Goal: Information Seeking & Learning: Learn about a topic

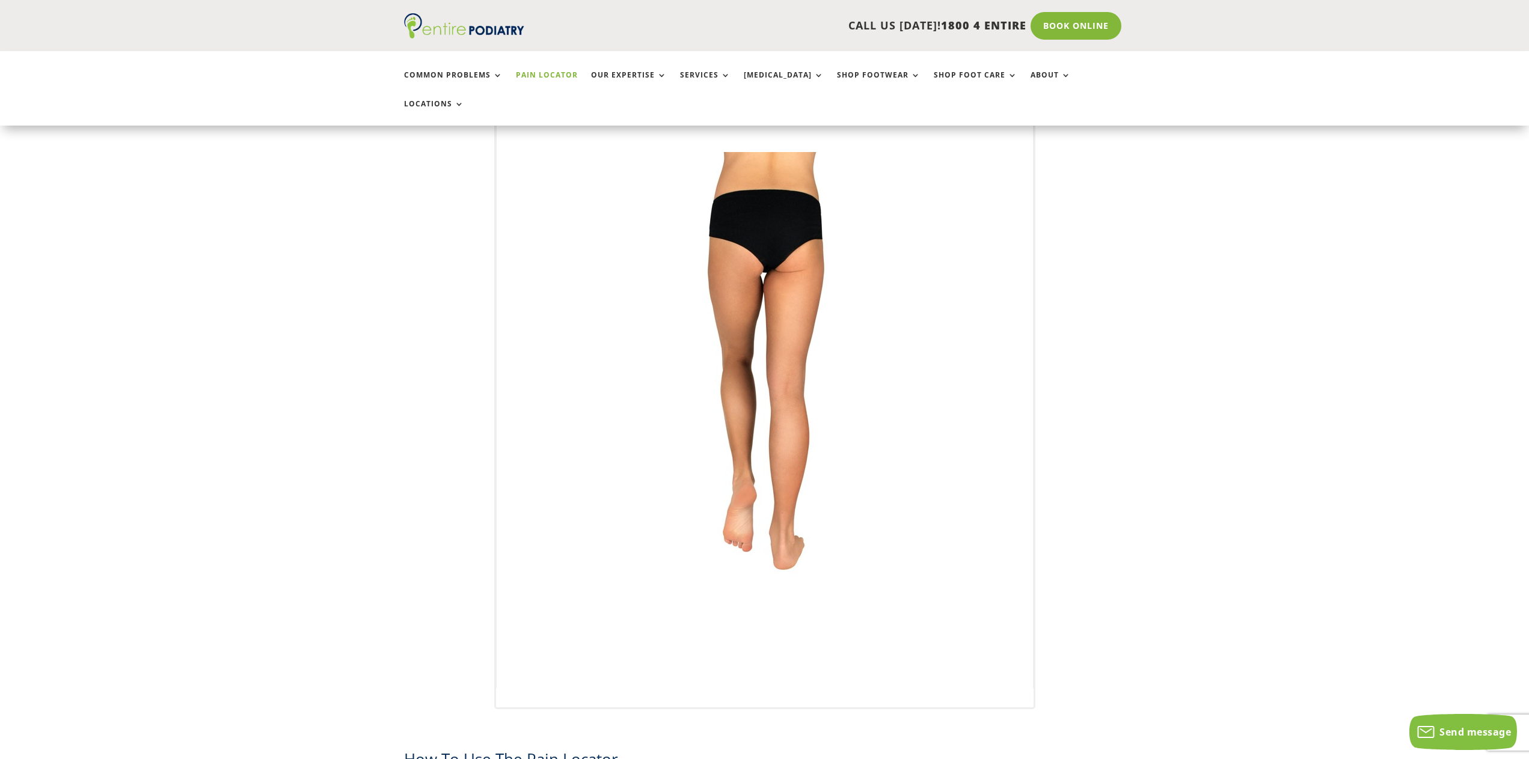
scroll to position [144, 0]
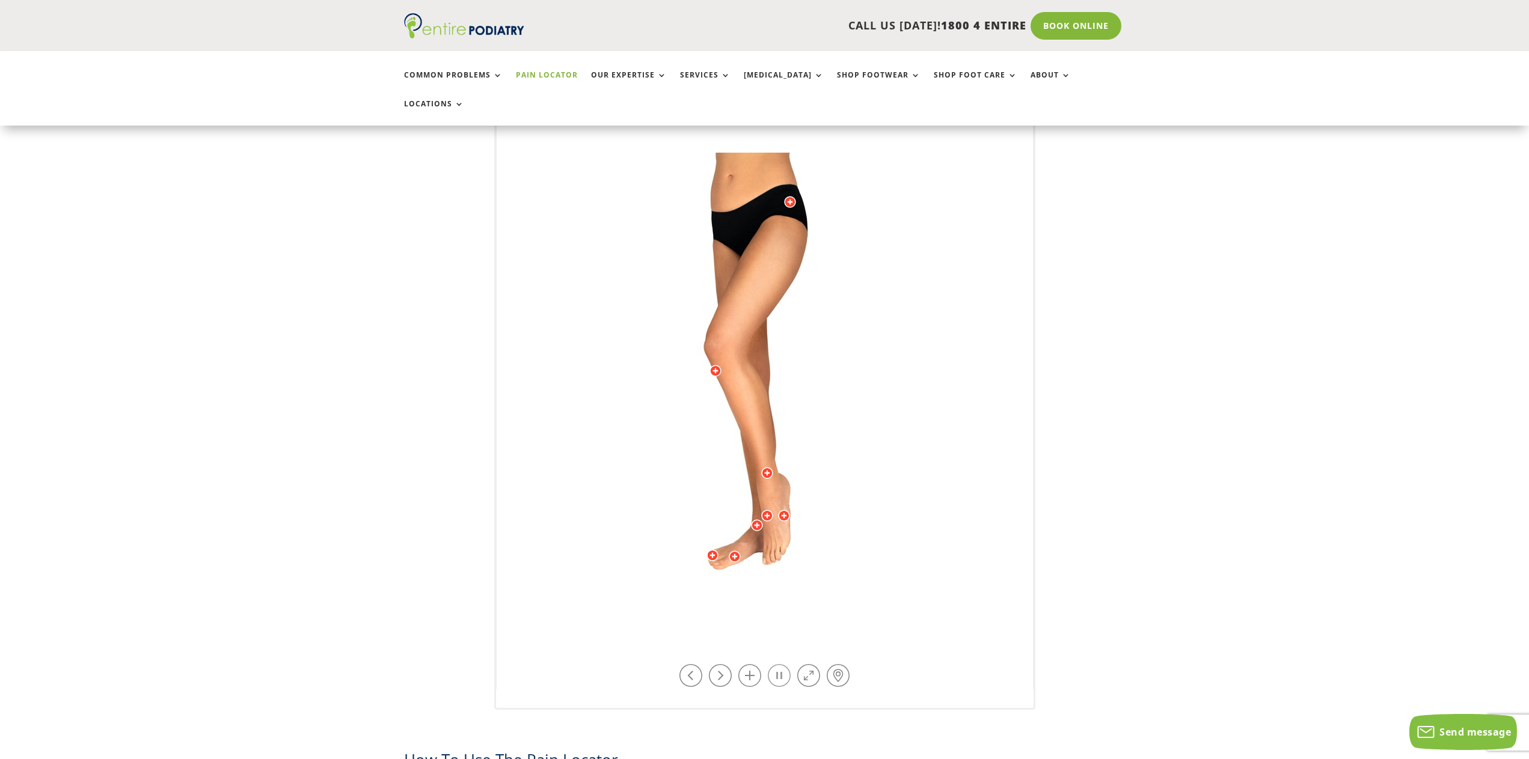
click at [775, 664] on link at bounding box center [779, 675] width 23 height 23
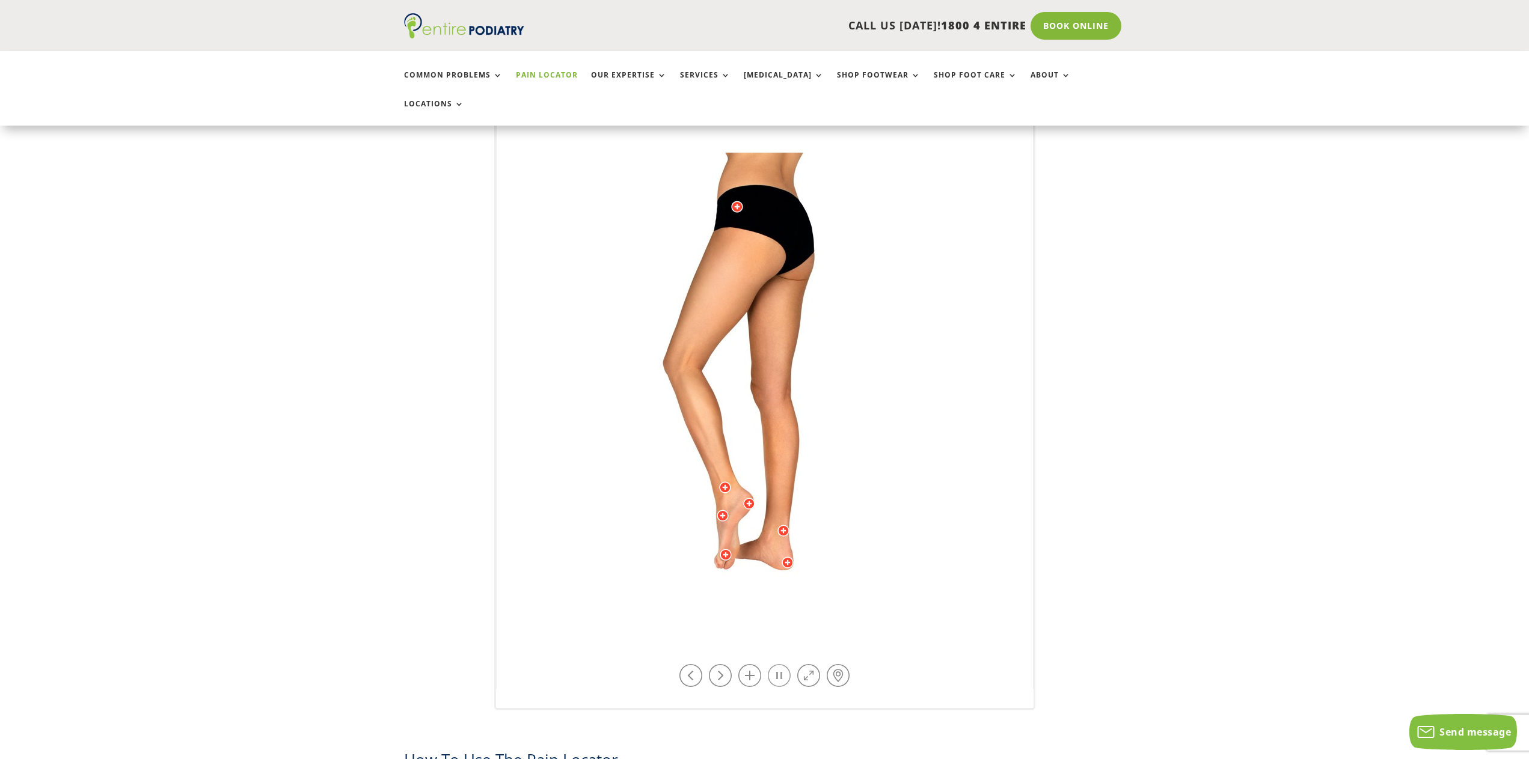
click at [775, 664] on link at bounding box center [779, 675] width 23 height 23
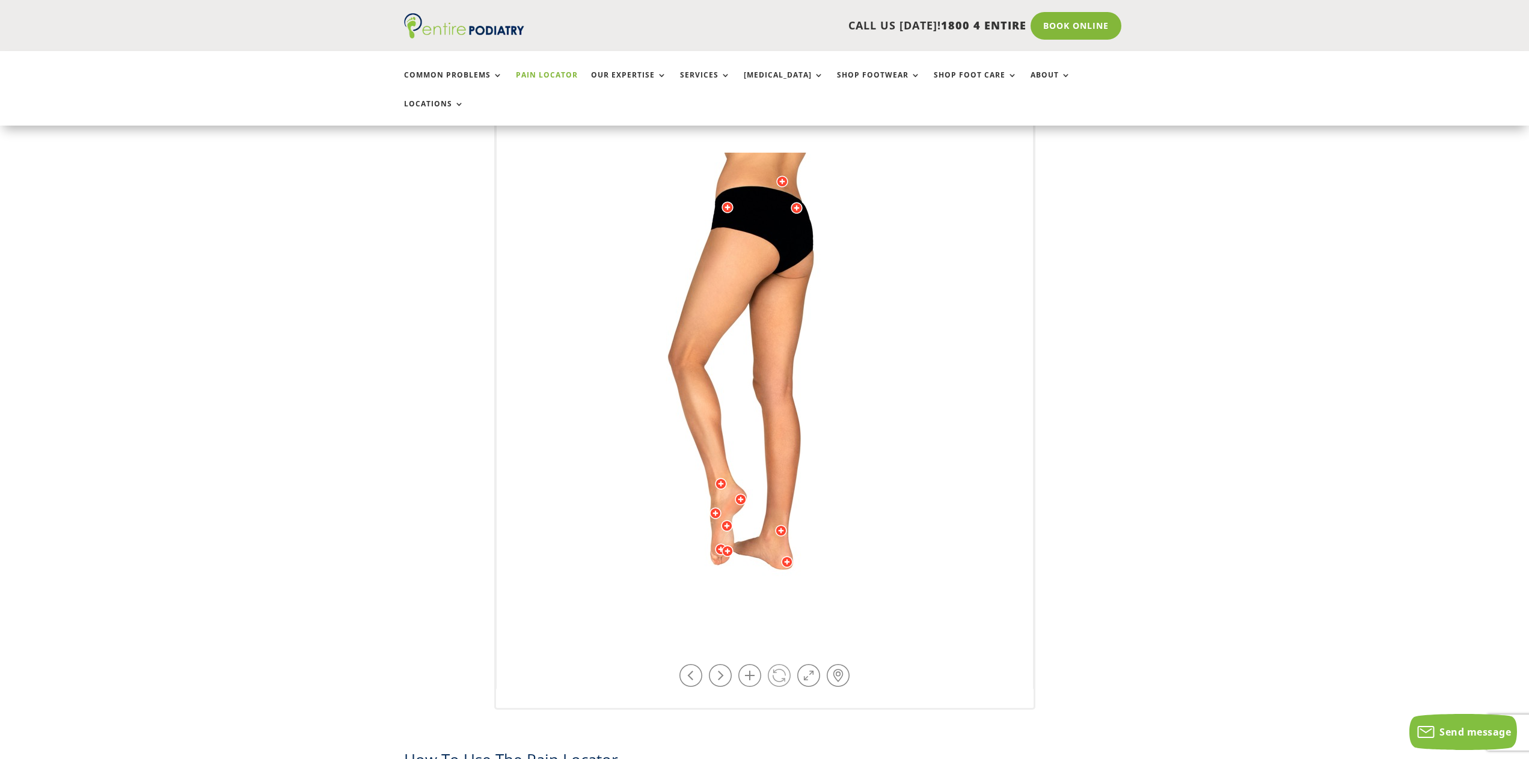
click at [775, 664] on link at bounding box center [779, 675] width 23 height 23
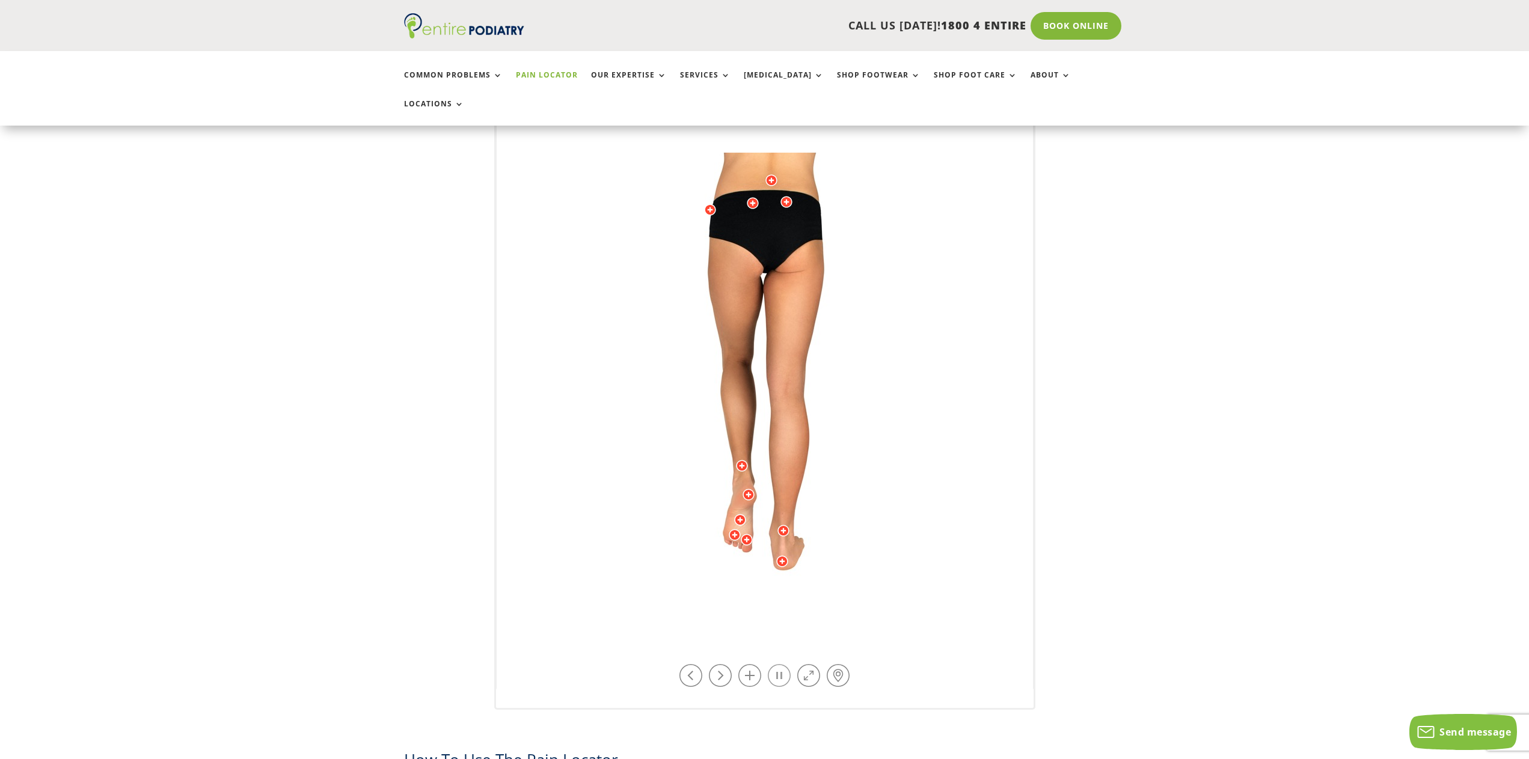
click at [775, 664] on link at bounding box center [779, 675] width 23 height 23
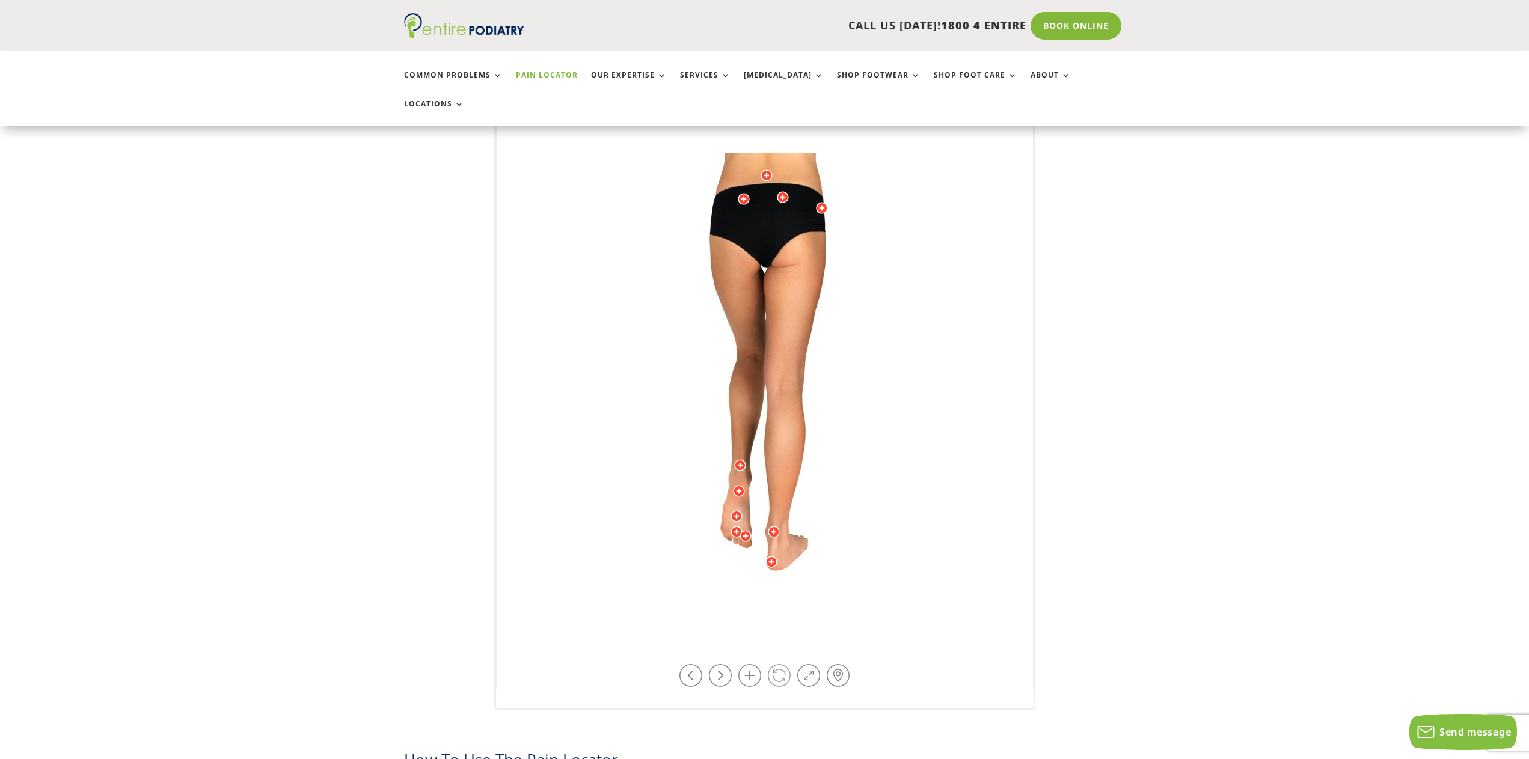
click at [775, 664] on link at bounding box center [779, 675] width 23 height 23
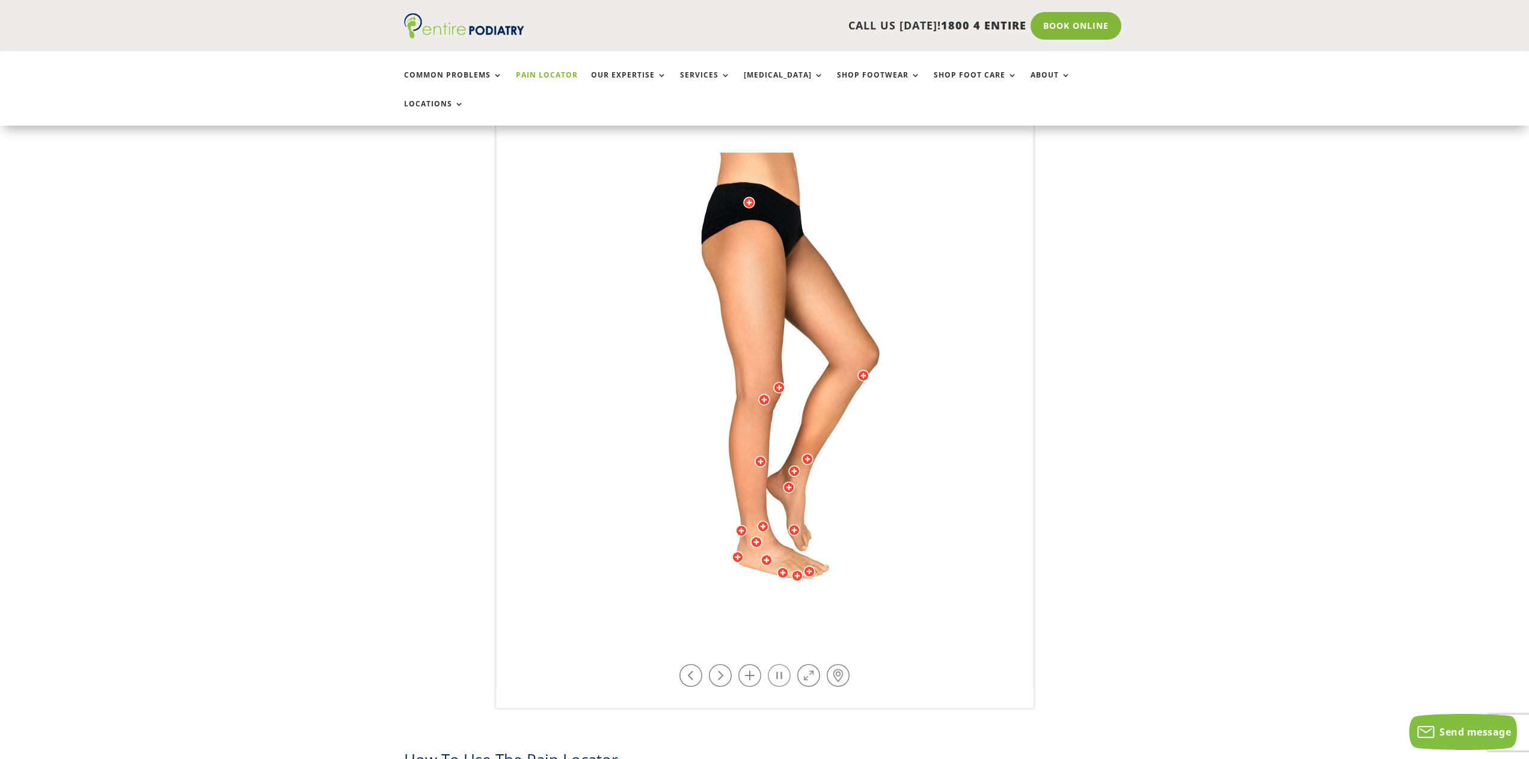
click at [775, 664] on link at bounding box center [779, 675] width 23 height 23
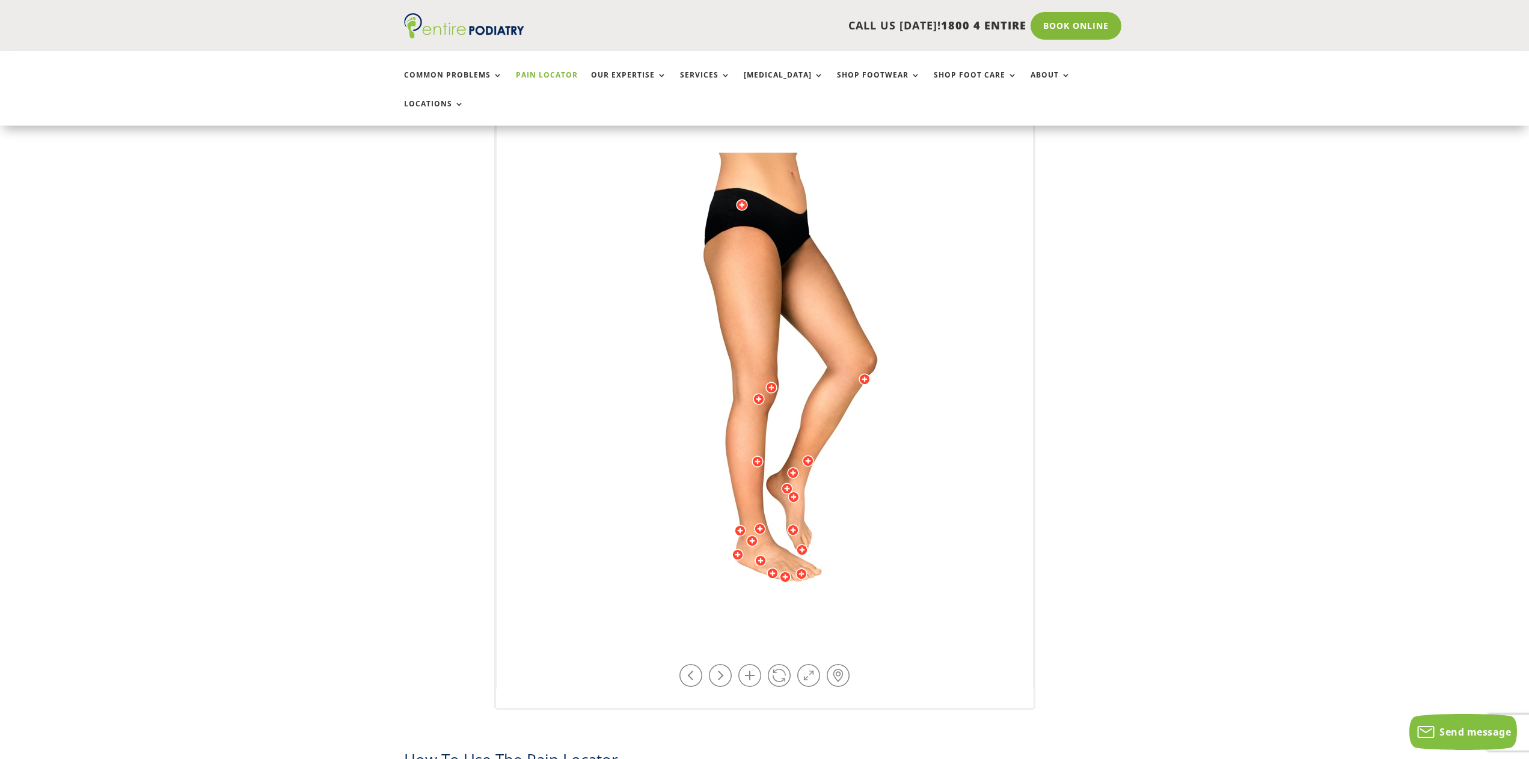
click at [753, 456] on div at bounding box center [757, 462] width 12 height 12
click at [812, 455] on div at bounding box center [808, 461] width 12 height 12
click at [792, 467] on div at bounding box center [793, 473] width 12 height 12
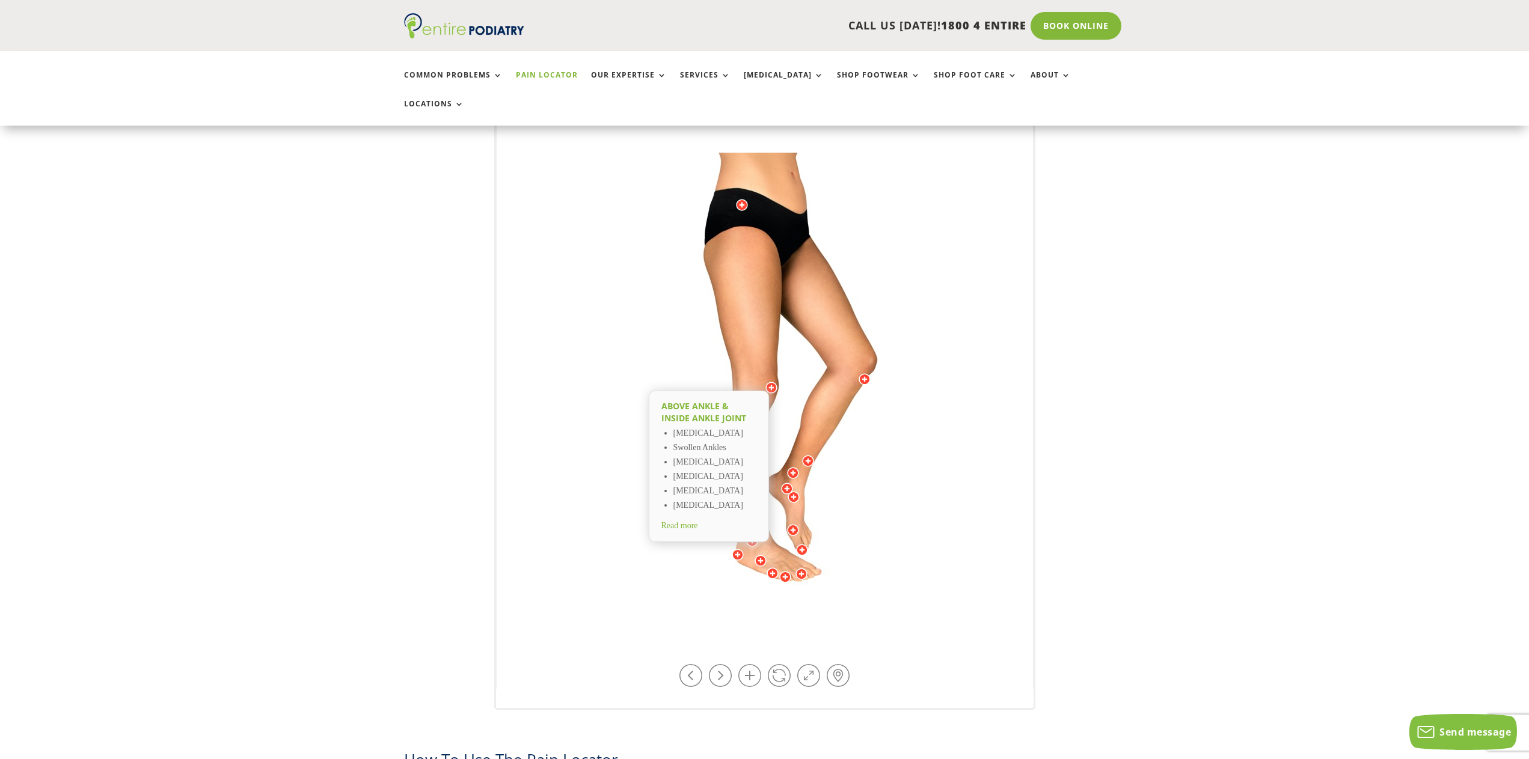
click at [902, 423] on img at bounding box center [765, 393] width 332 height 481
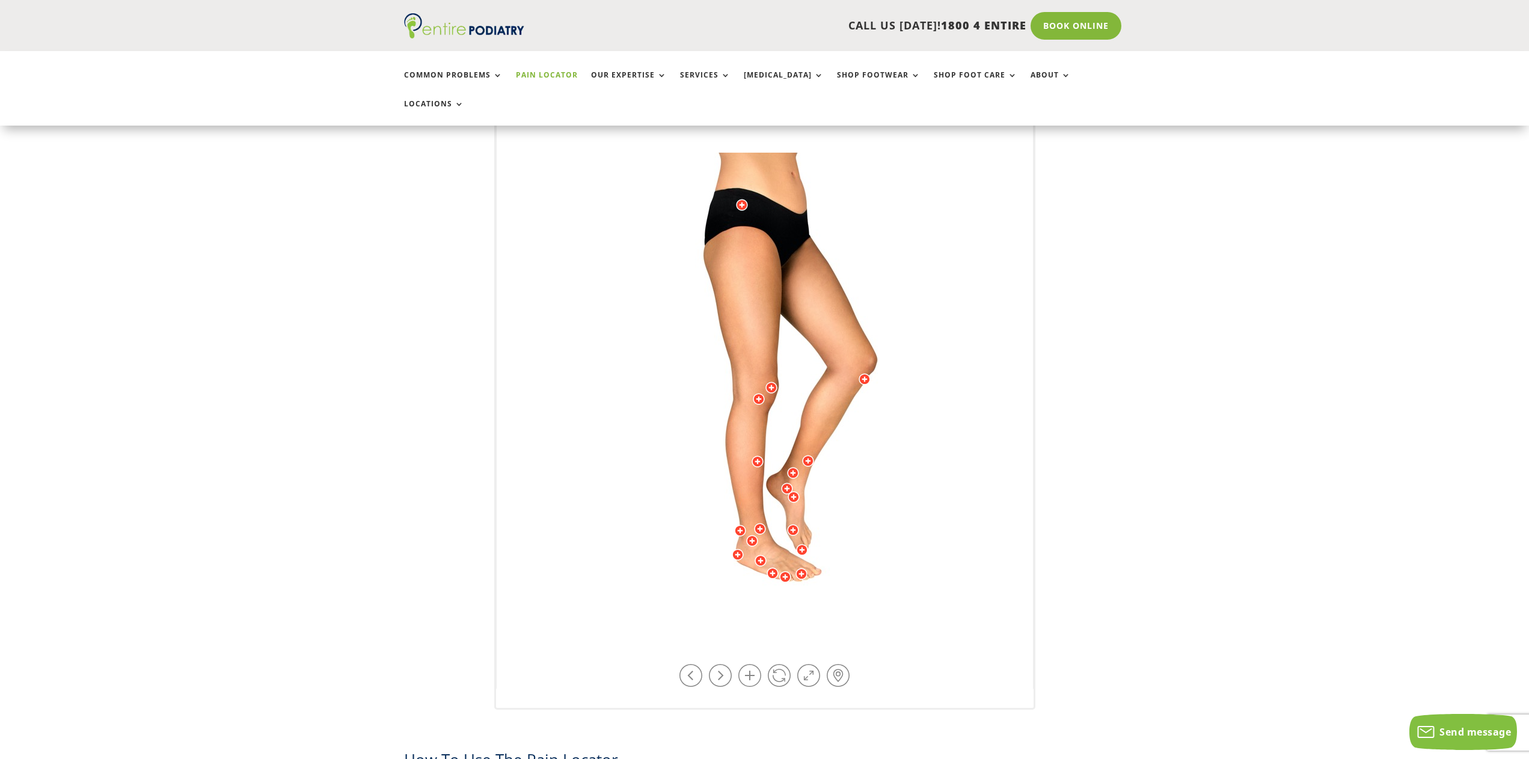
click at [736, 525] on div at bounding box center [740, 531] width 12 height 12
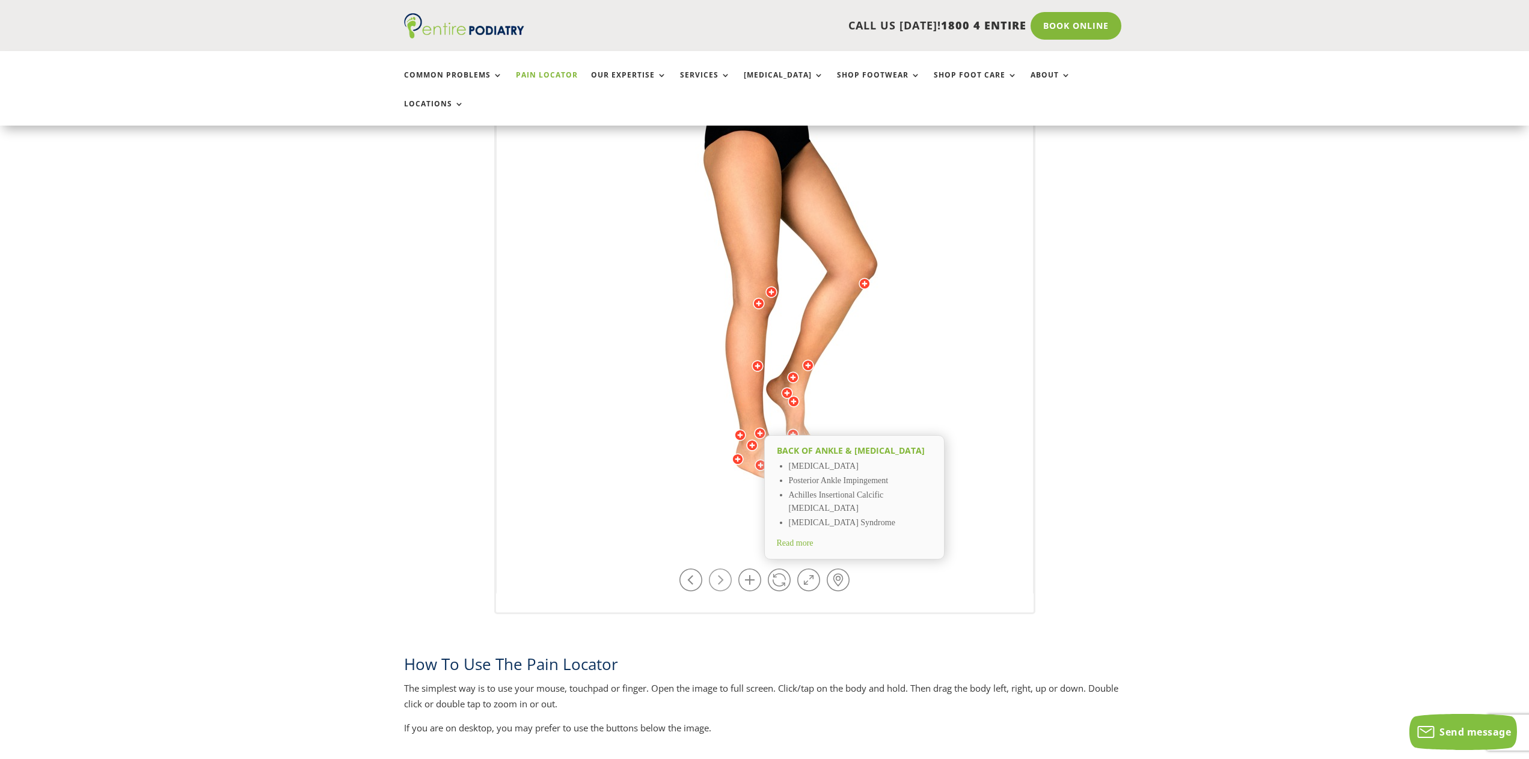
scroll to position [240, 0]
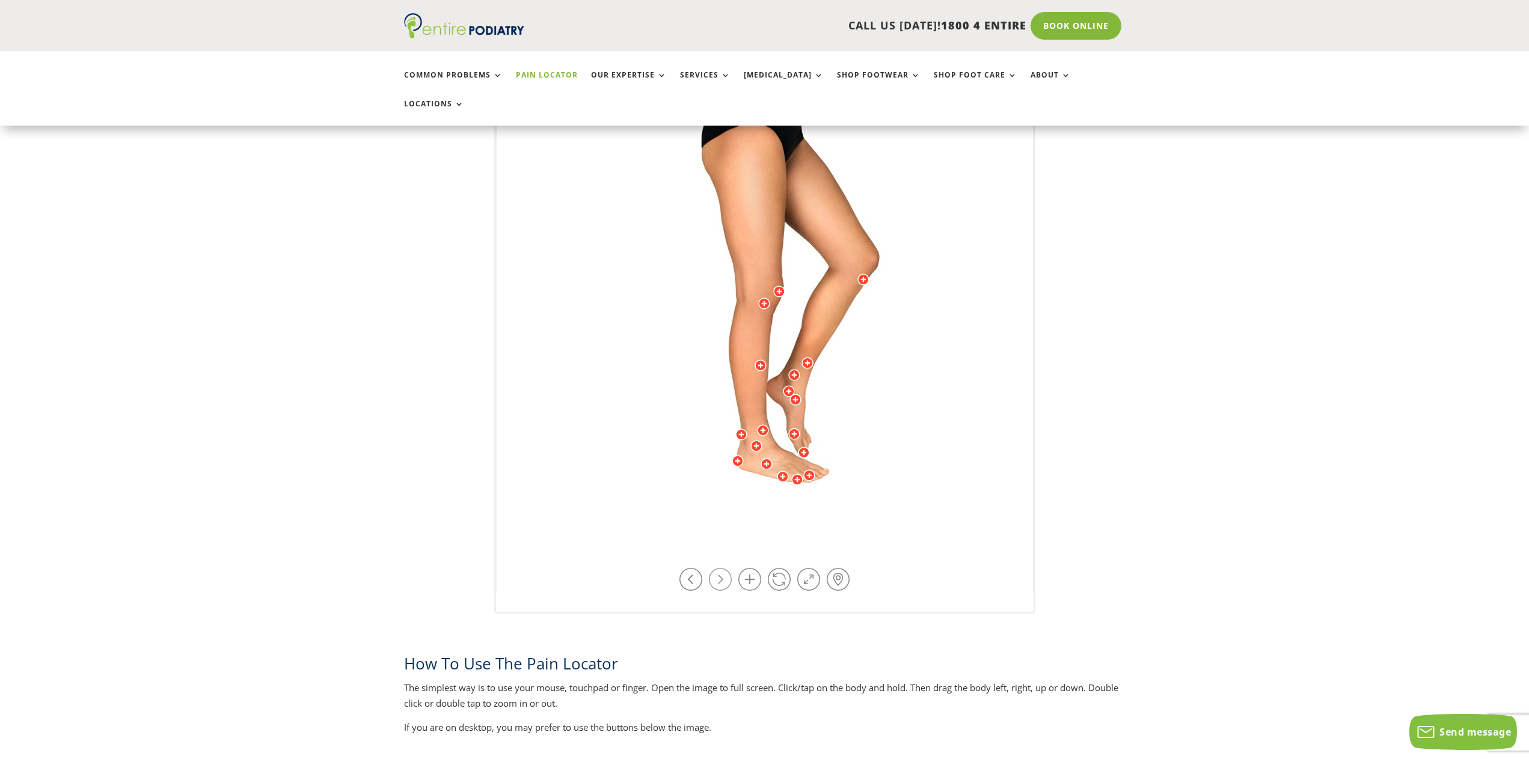
click at [711, 568] on link at bounding box center [720, 579] width 23 height 23
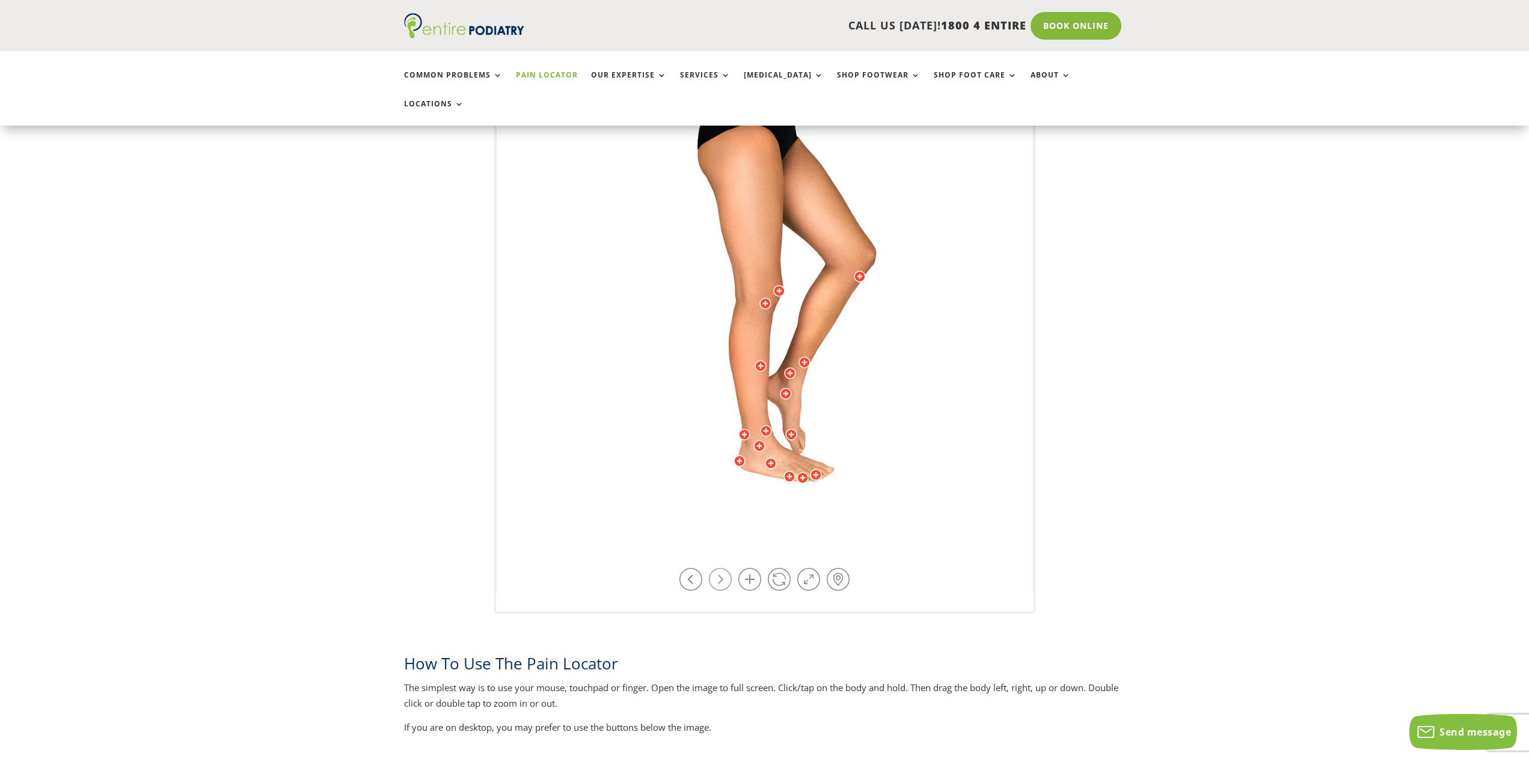
click at [711, 568] on link at bounding box center [720, 579] width 23 height 23
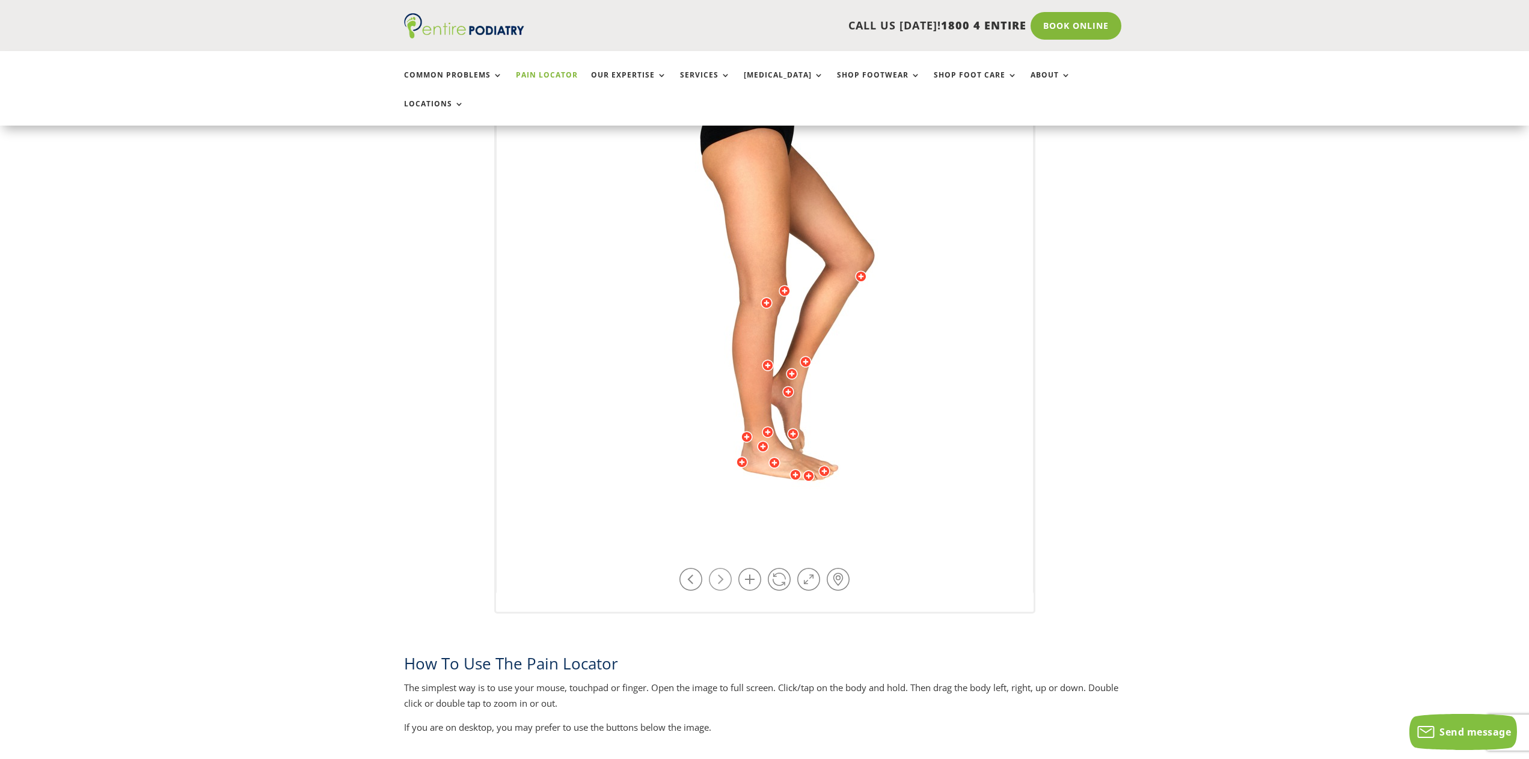
click at [711, 568] on link at bounding box center [720, 579] width 23 height 23
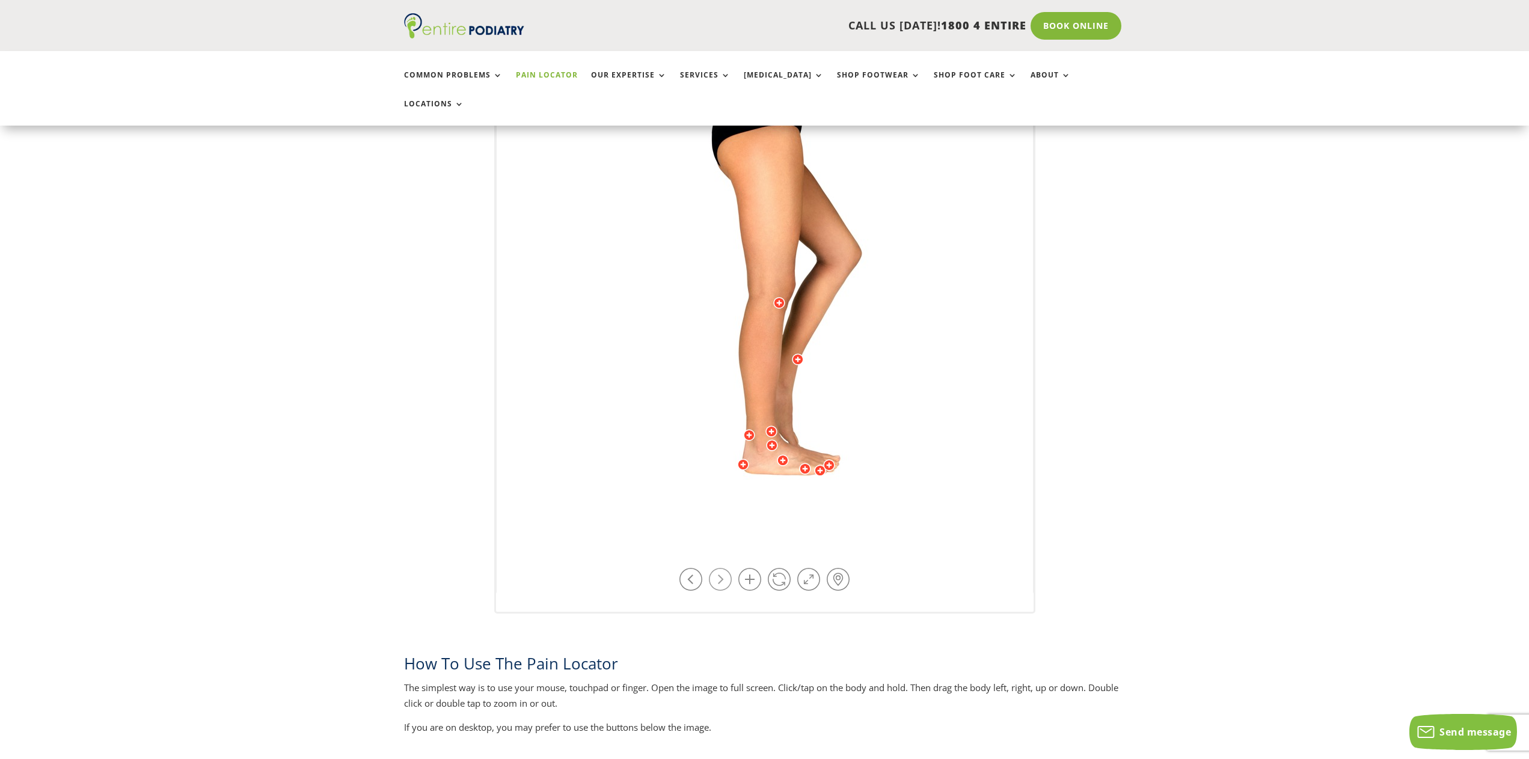
click at [711, 568] on link at bounding box center [720, 579] width 23 height 23
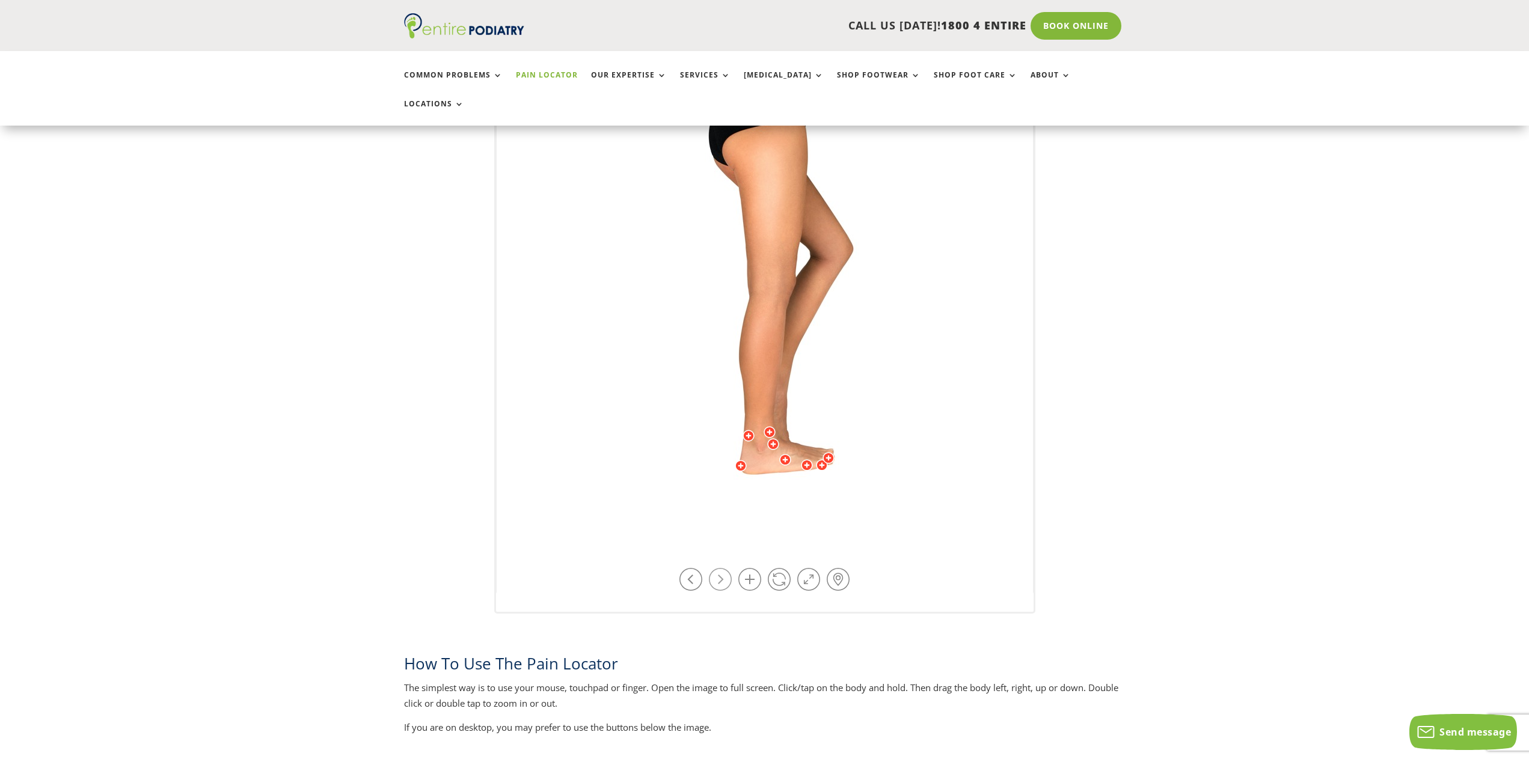
click at [711, 568] on link at bounding box center [720, 579] width 23 height 23
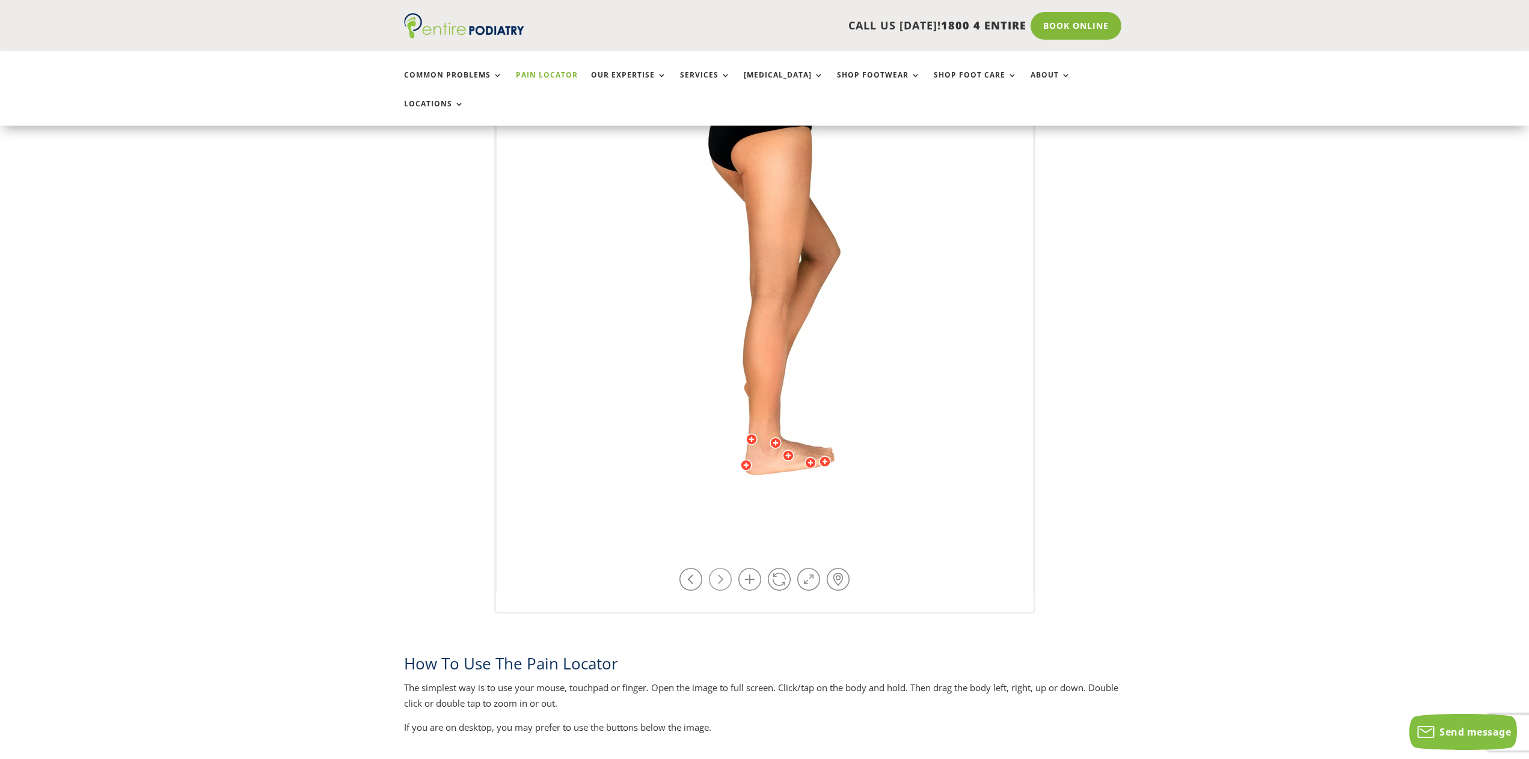
click at [711, 568] on link at bounding box center [720, 579] width 23 height 23
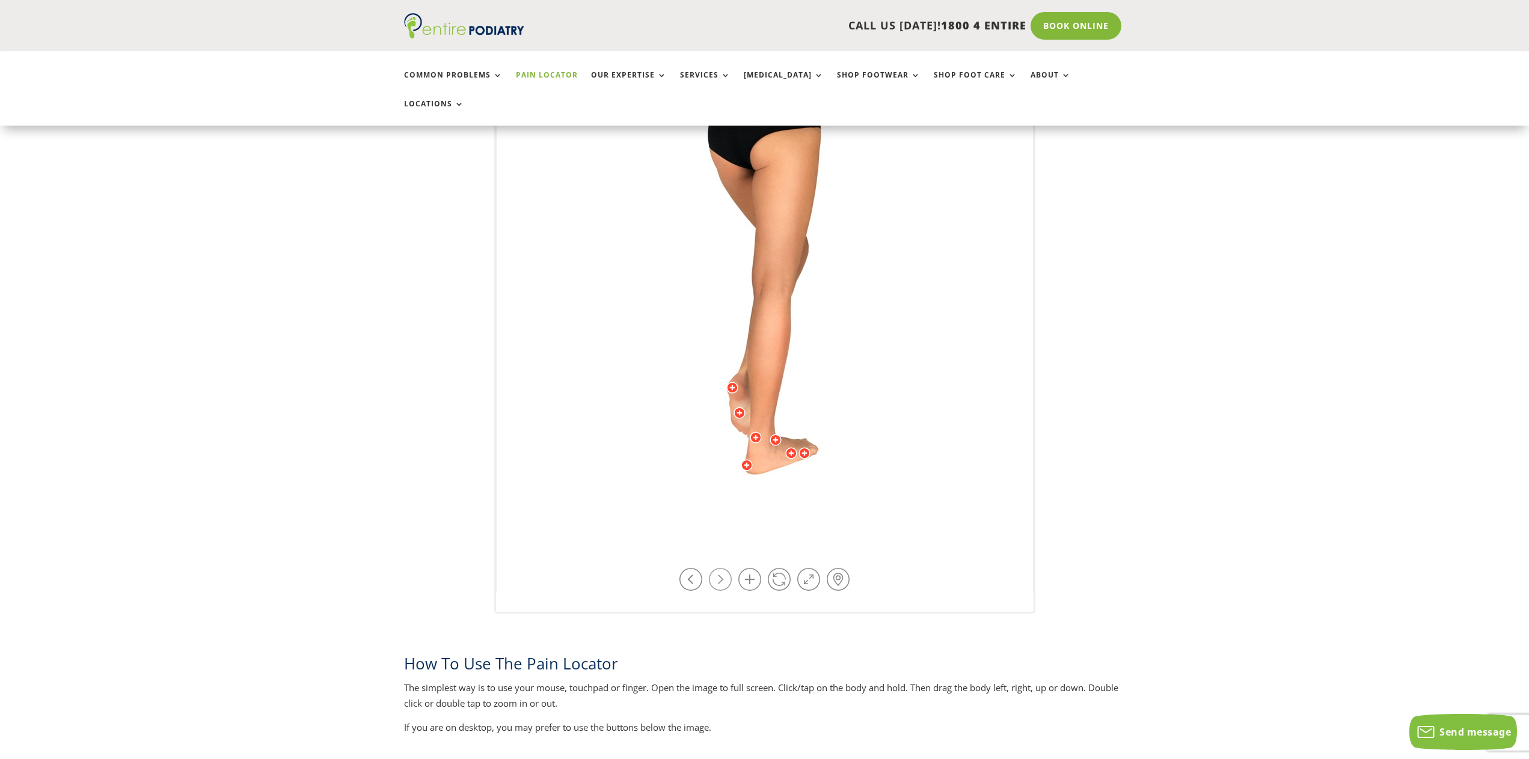
click at [711, 568] on link at bounding box center [720, 579] width 23 height 23
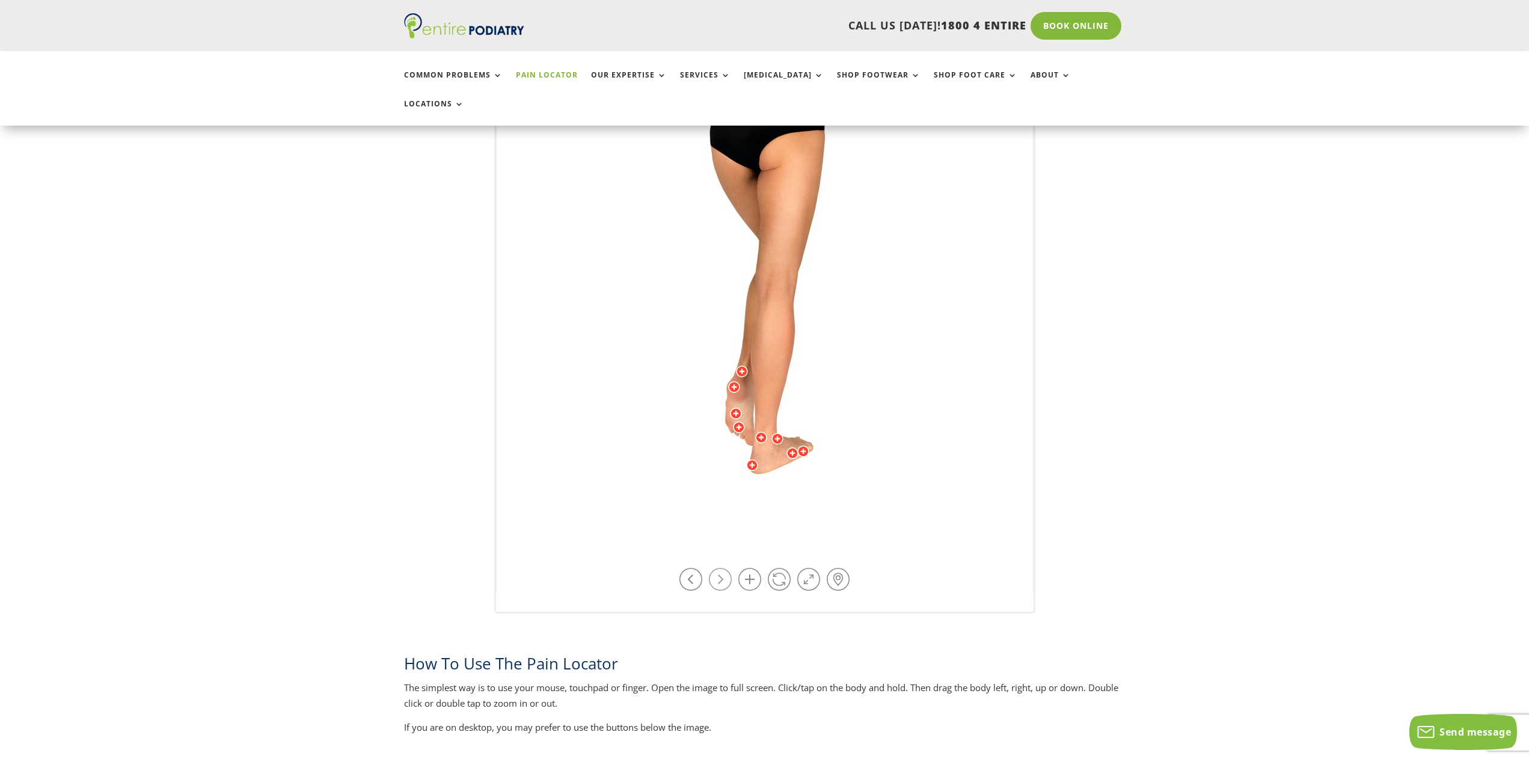
click at [711, 568] on link at bounding box center [720, 579] width 23 height 23
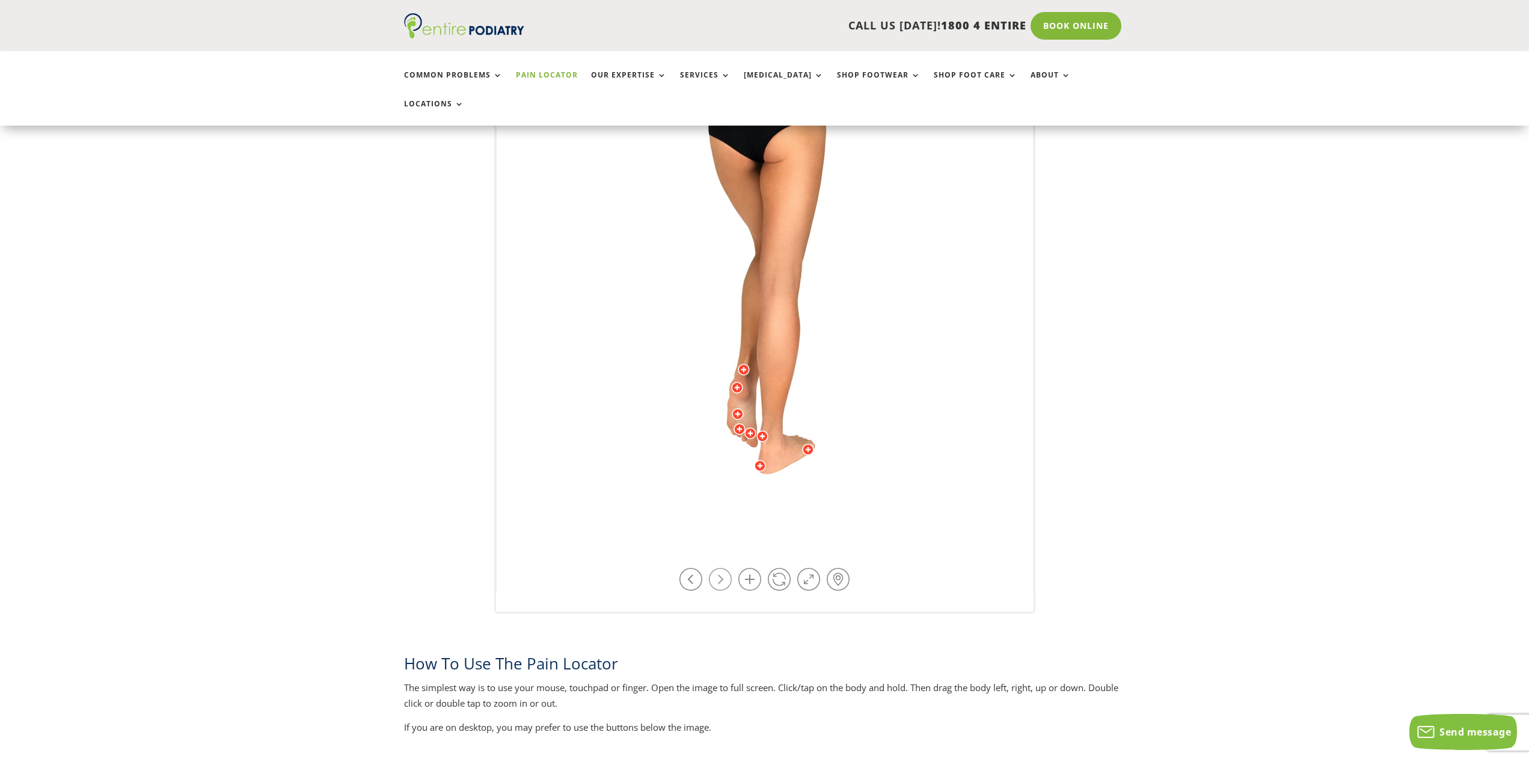
click at [711, 568] on link at bounding box center [720, 579] width 23 height 23
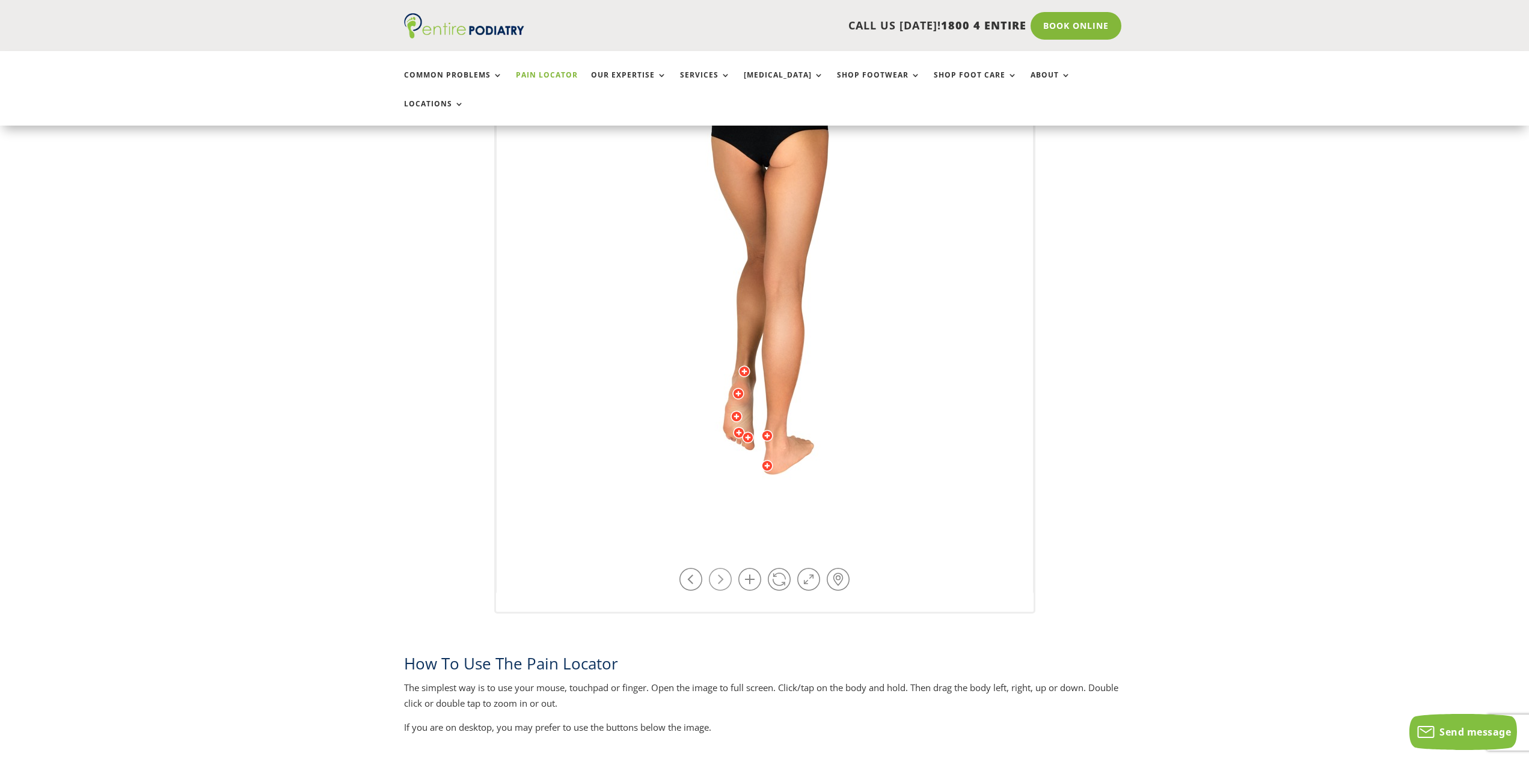
click at [711, 568] on link at bounding box center [720, 579] width 23 height 23
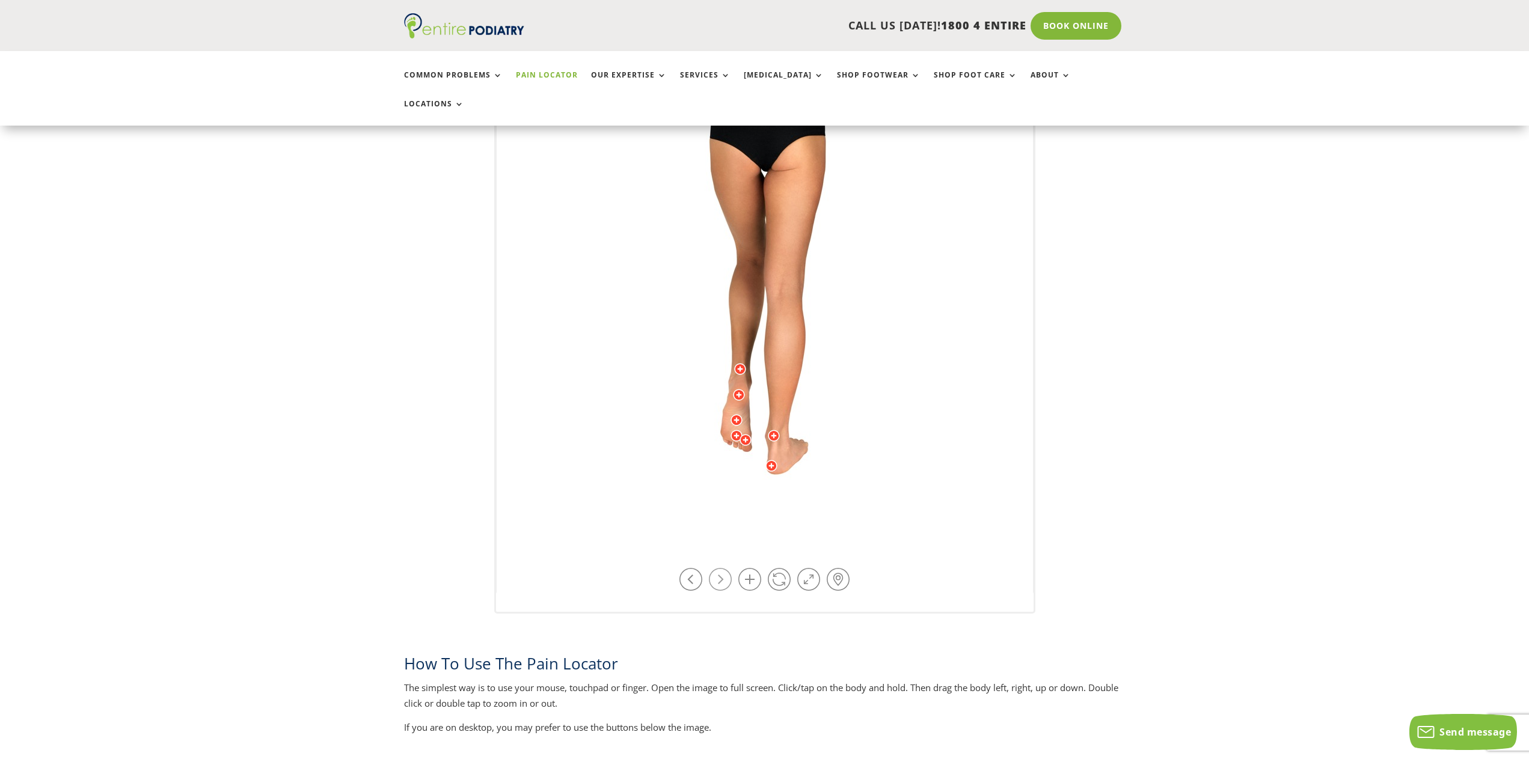
click at [711, 568] on link at bounding box center [720, 579] width 23 height 23
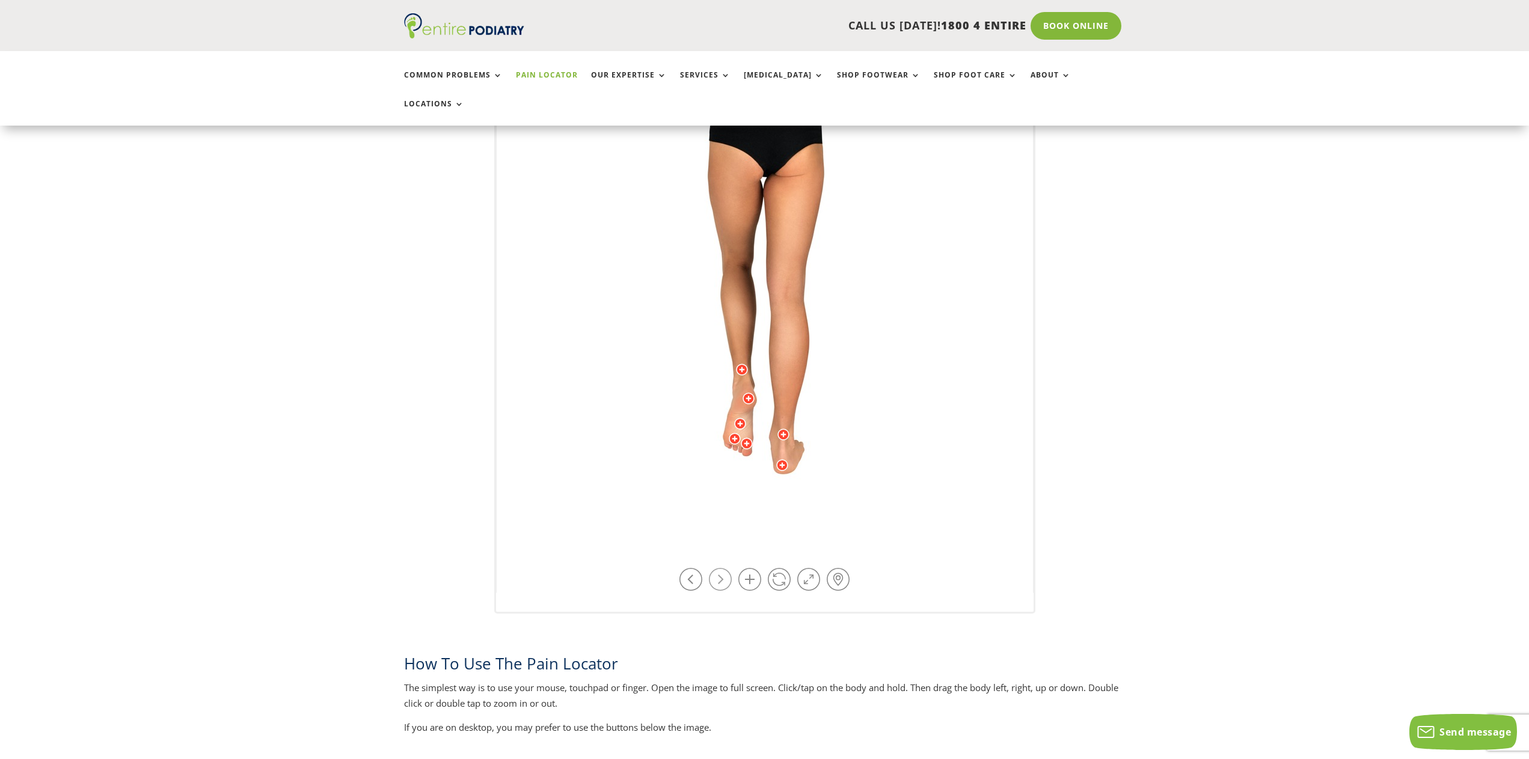
click at [711, 568] on link at bounding box center [720, 579] width 23 height 23
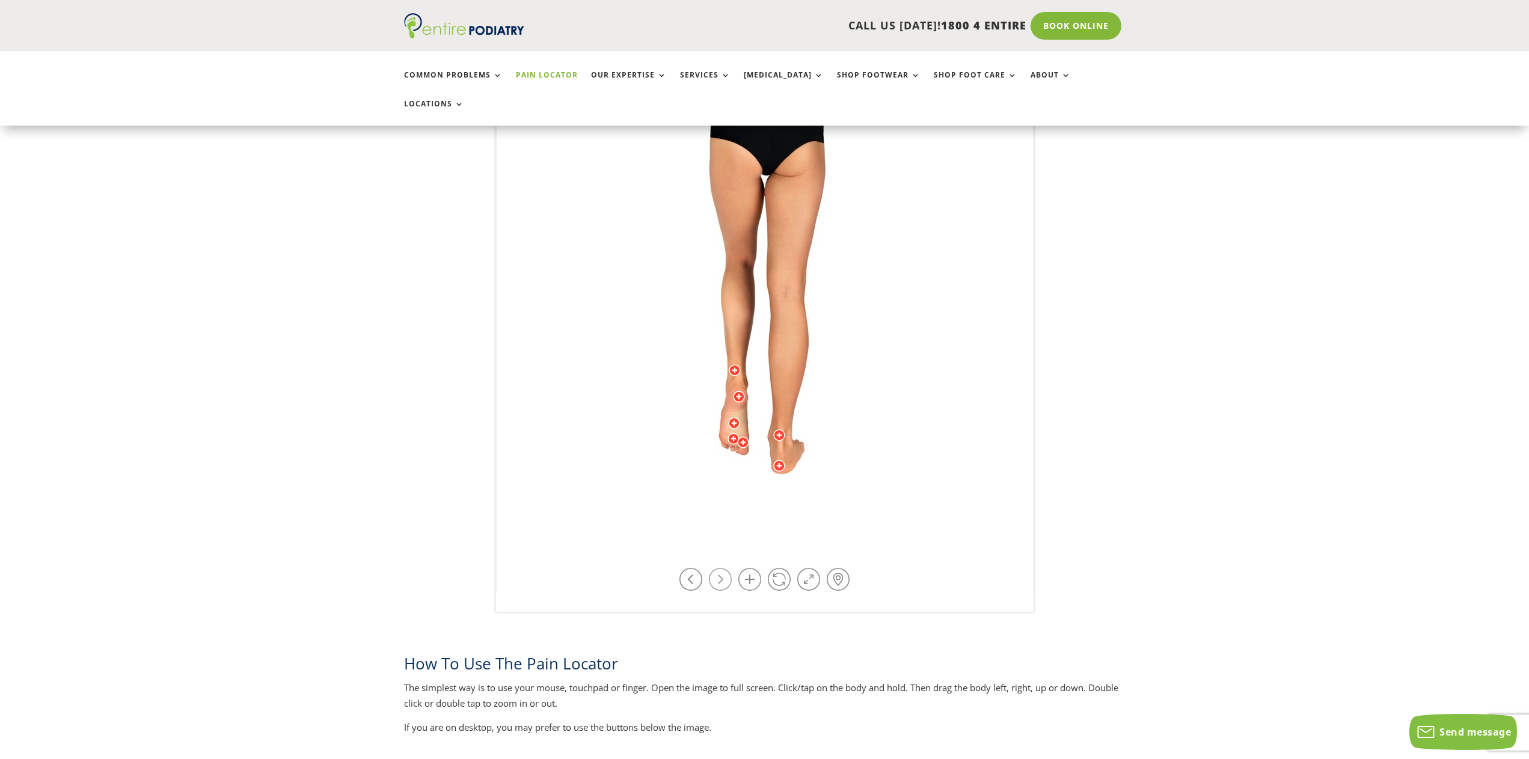
click at [711, 568] on link at bounding box center [720, 579] width 23 height 23
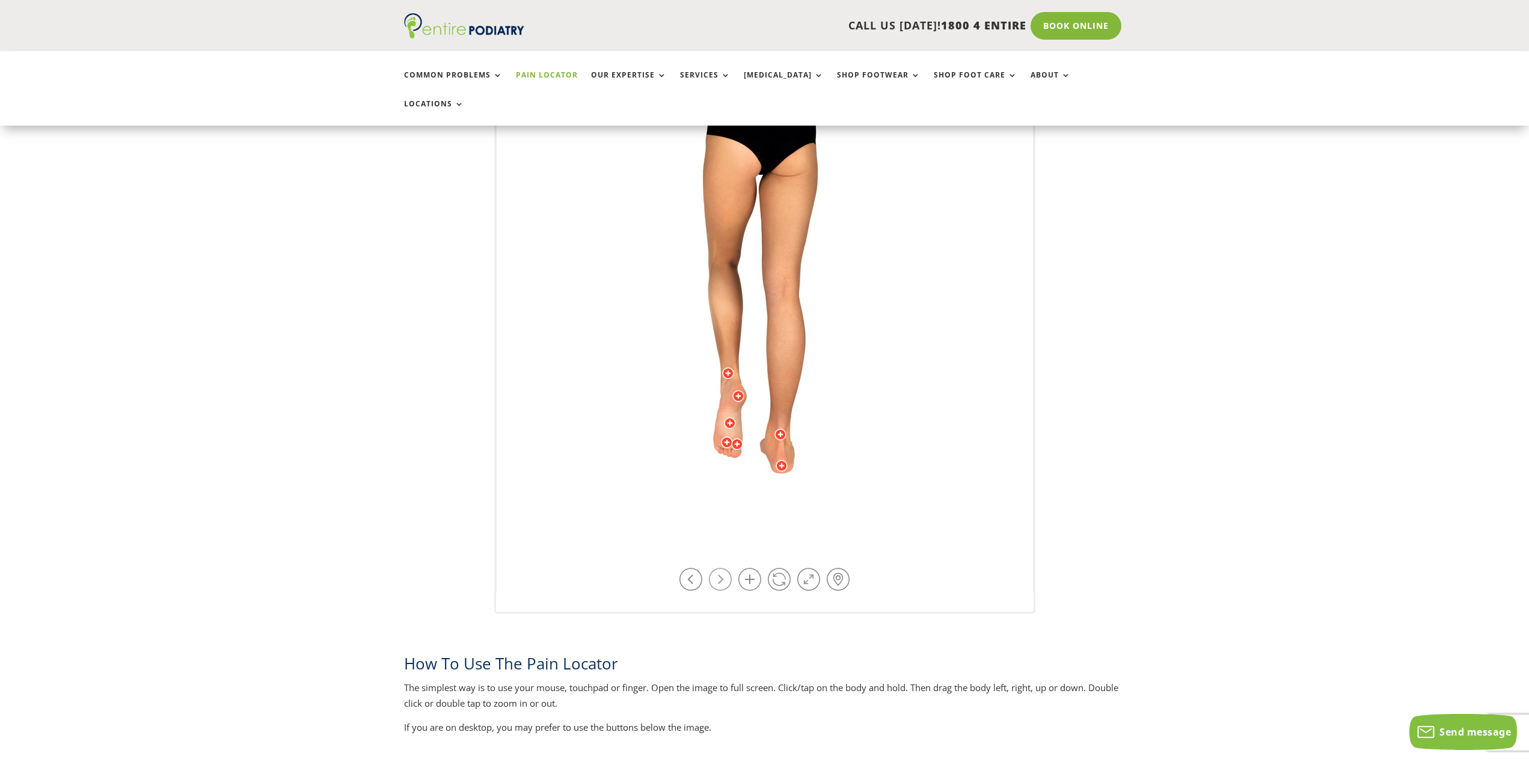
click at [717, 568] on link at bounding box center [720, 579] width 23 height 23
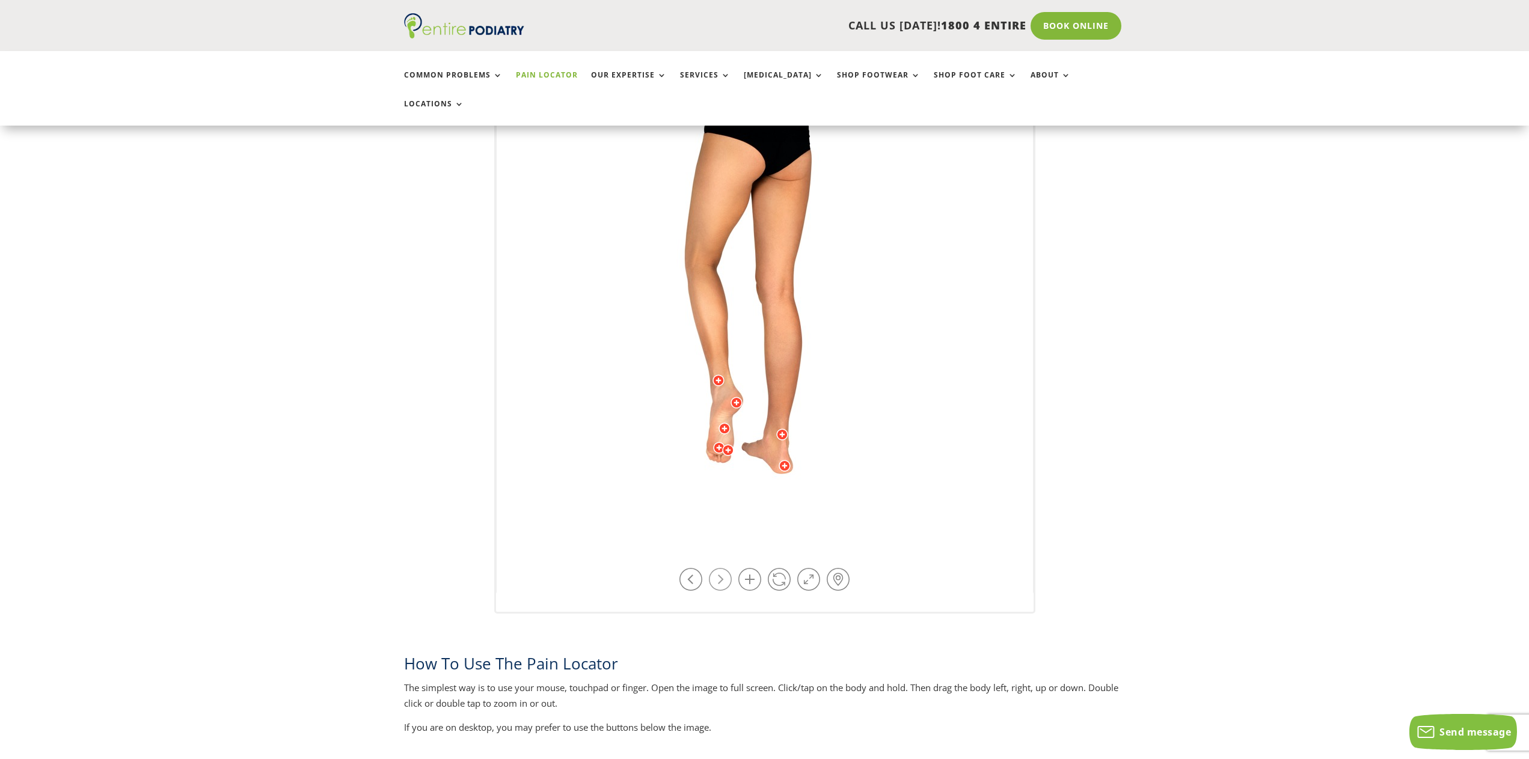
click at [717, 568] on link at bounding box center [720, 579] width 23 height 23
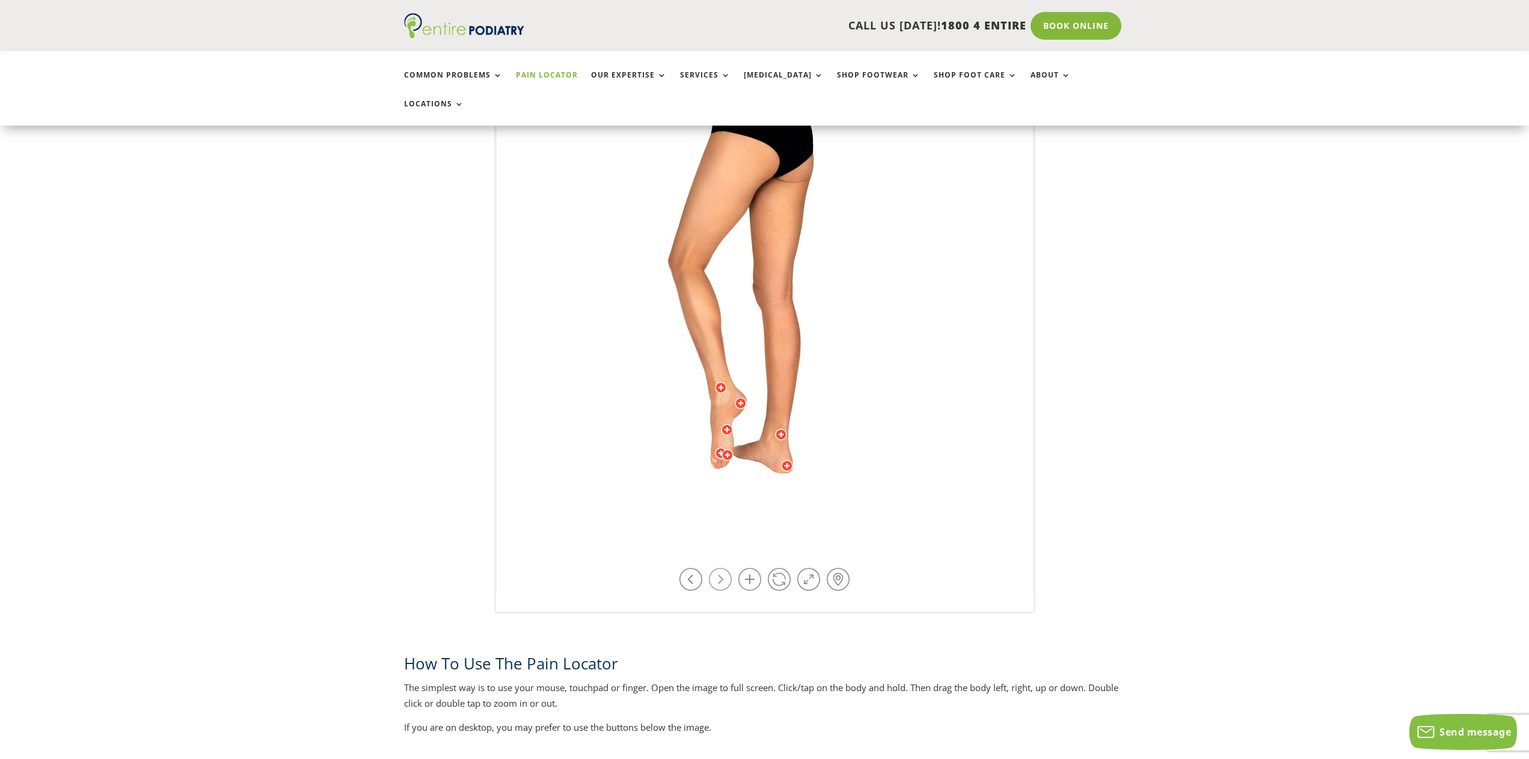
click at [717, 568] on link at bounding box center [720, 579] width 23 height 23
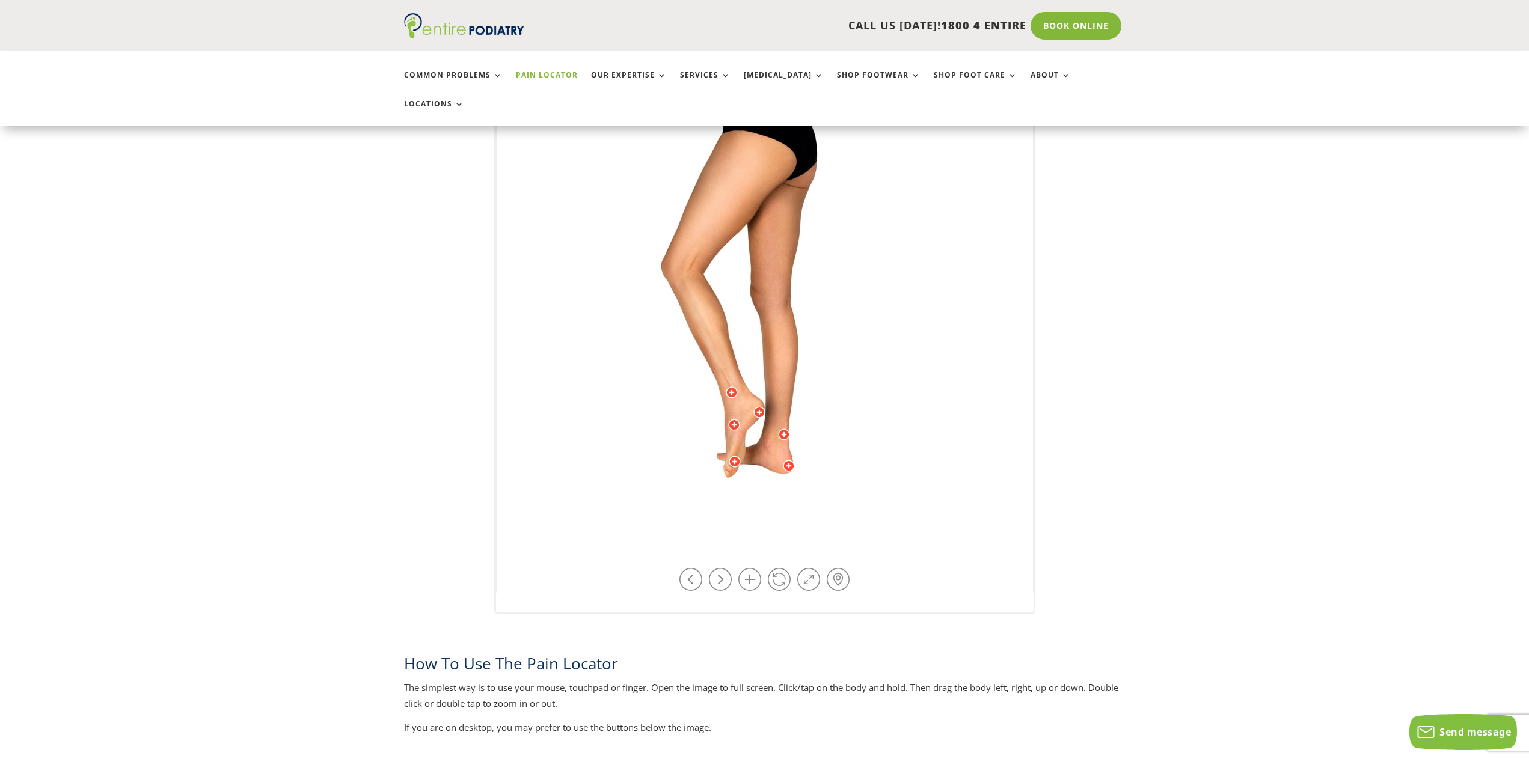
click at [728, 387] on div at bounding box center [732, 393] width 12 height 12
click at [215, 224] on div "Front or outside of Shin Anterior [MEDICAL_DATA] Read more Inside of Shin Poste…" at bounding box center [764, 306] width 1529 height 616
drag, startPoint x: 281, startPoint y: 154, endPoint x: 291, endPoint y: 145, distance: 13.2
